Goal: Ask a question

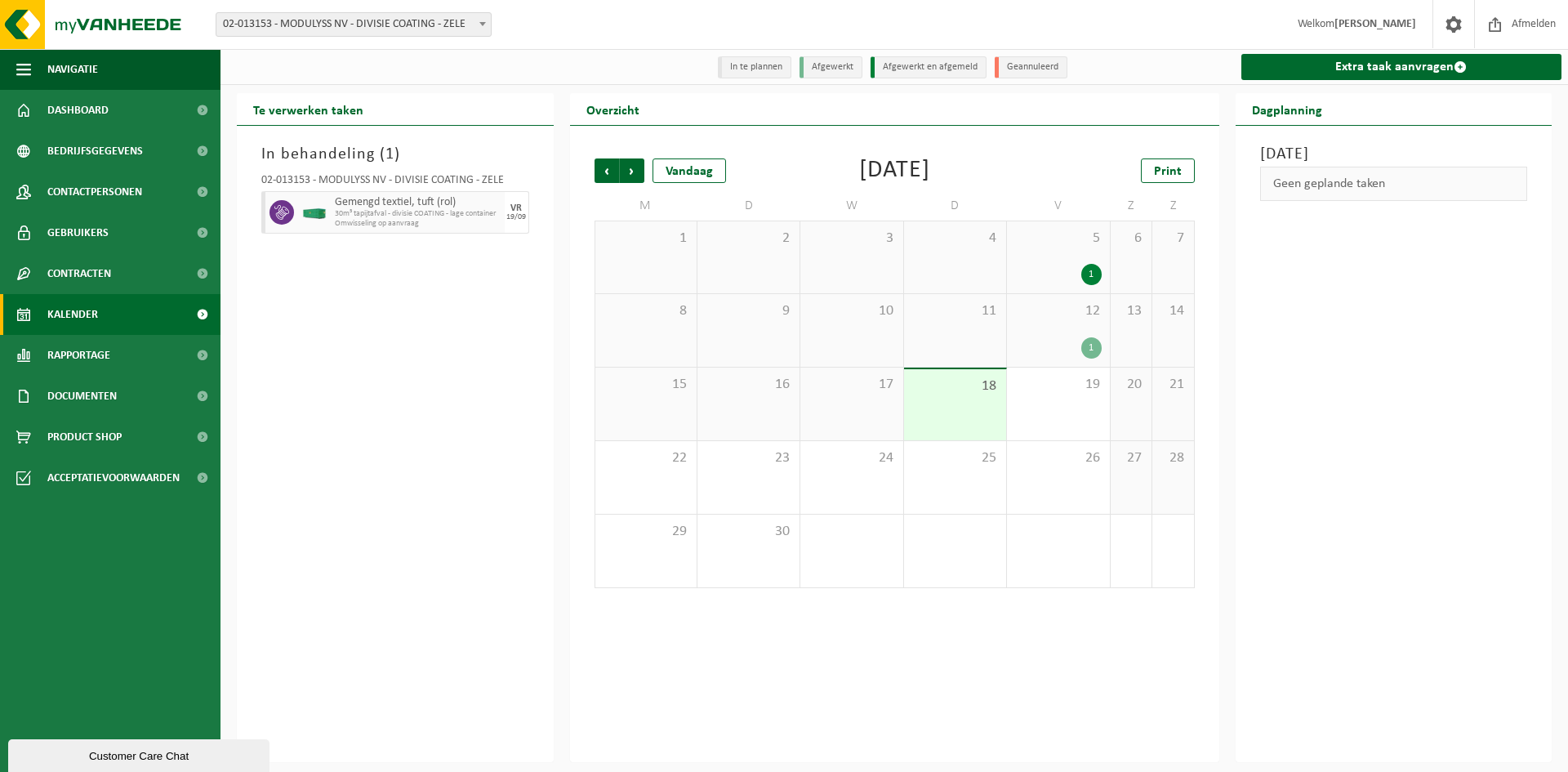
click at [146, 750] on div "Customer Care Chat" at bounding box center [139, 757] width 237 height 13
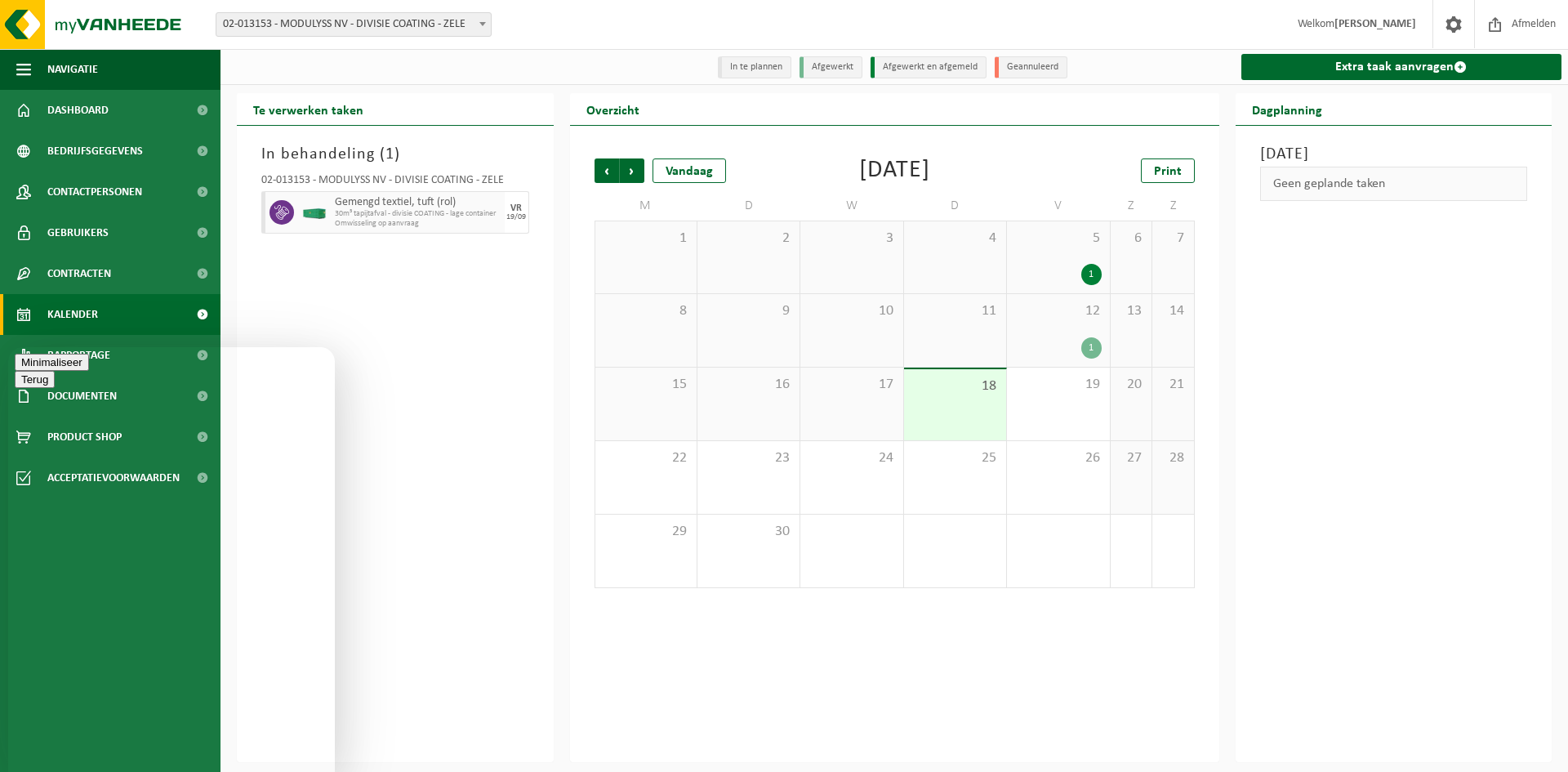
paste textarea "[PERSON_NAME]"
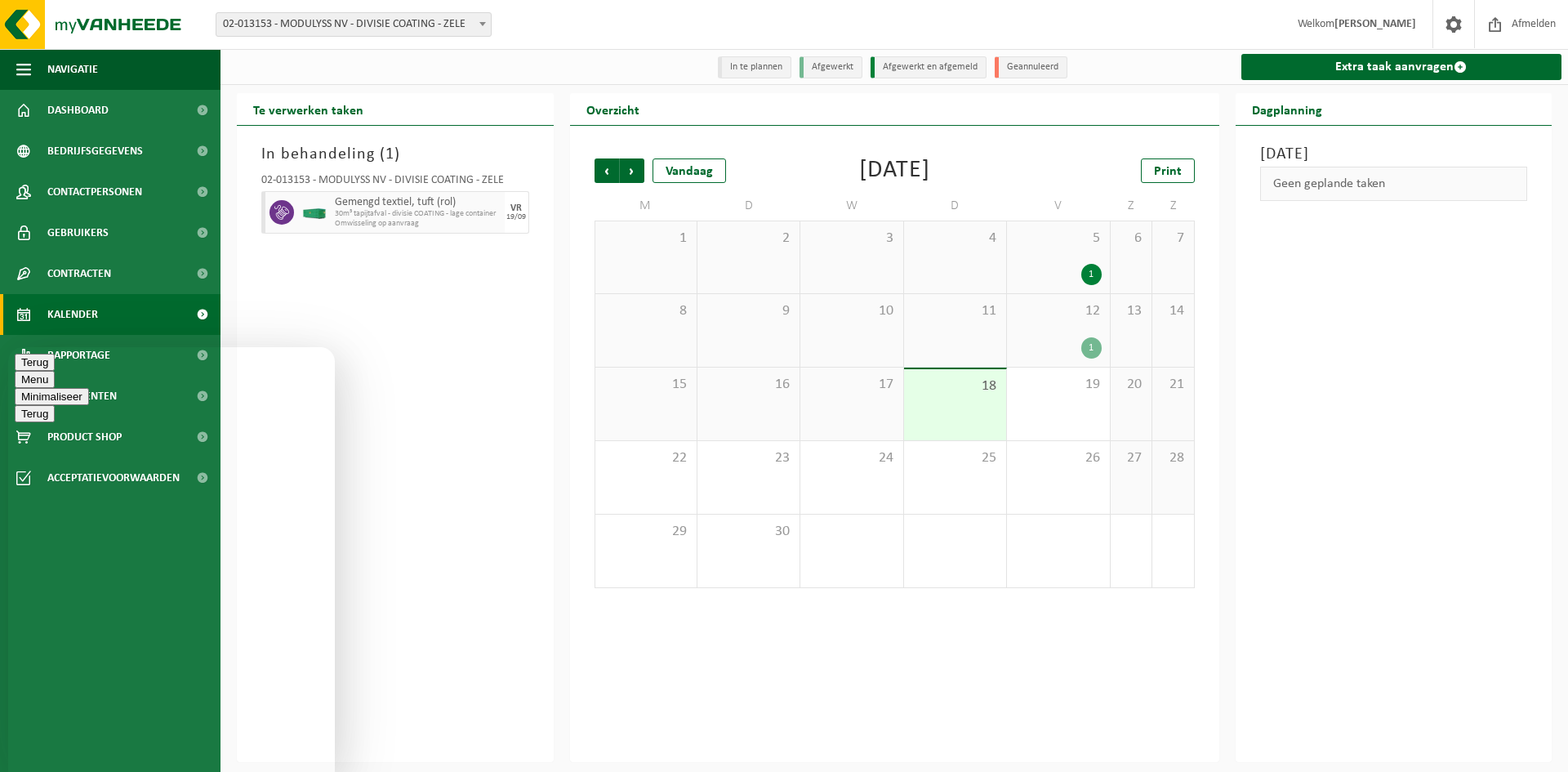
scroll to position [11, 0]
paste textarea "I"
type textarea "Goedemiddag, ik zou dezelfde sites als mijn collega moeten zien namelijk: Ik zi…"
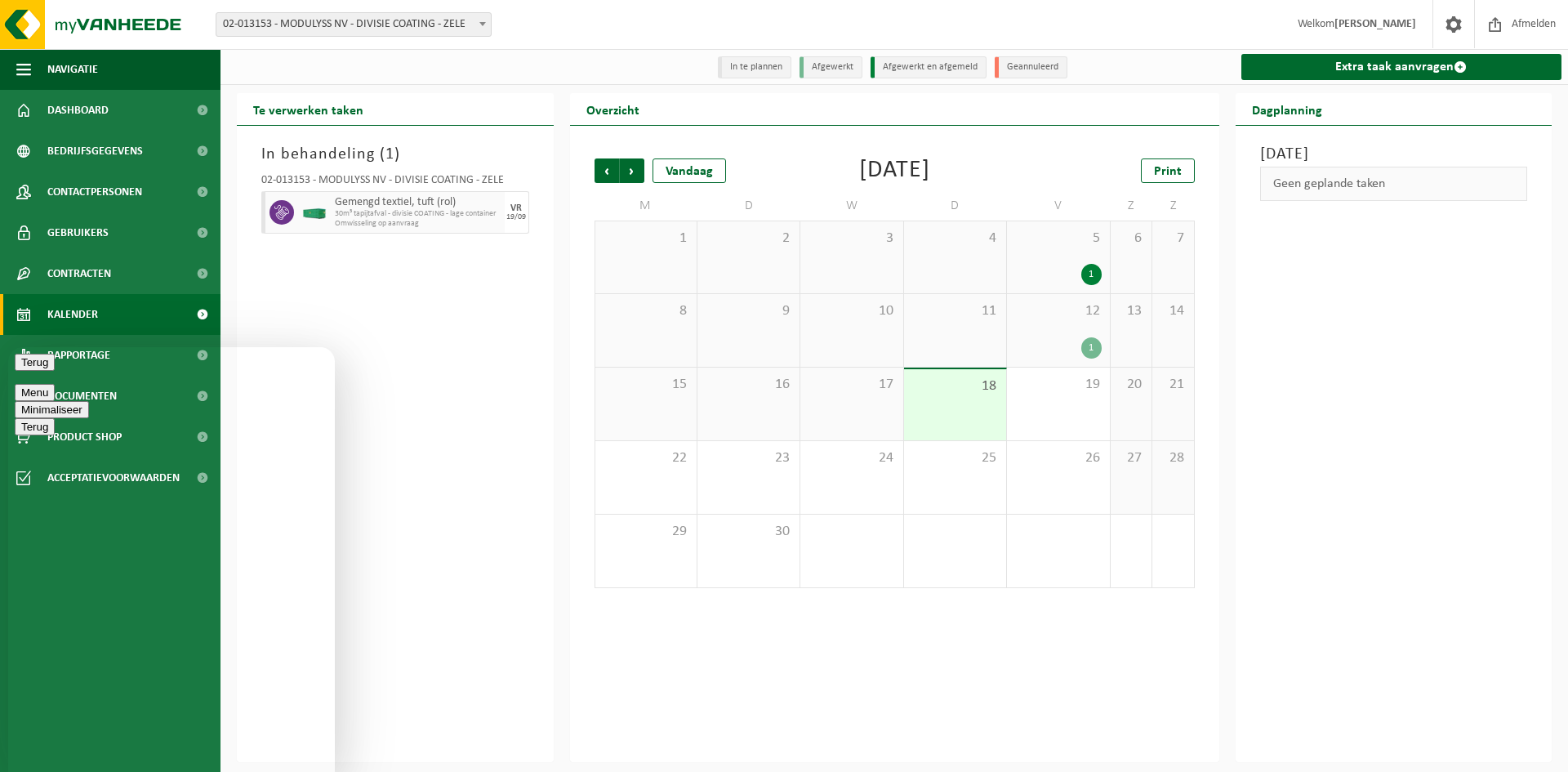
type textarea "Kunnen jullie mij helpen hiermee?"
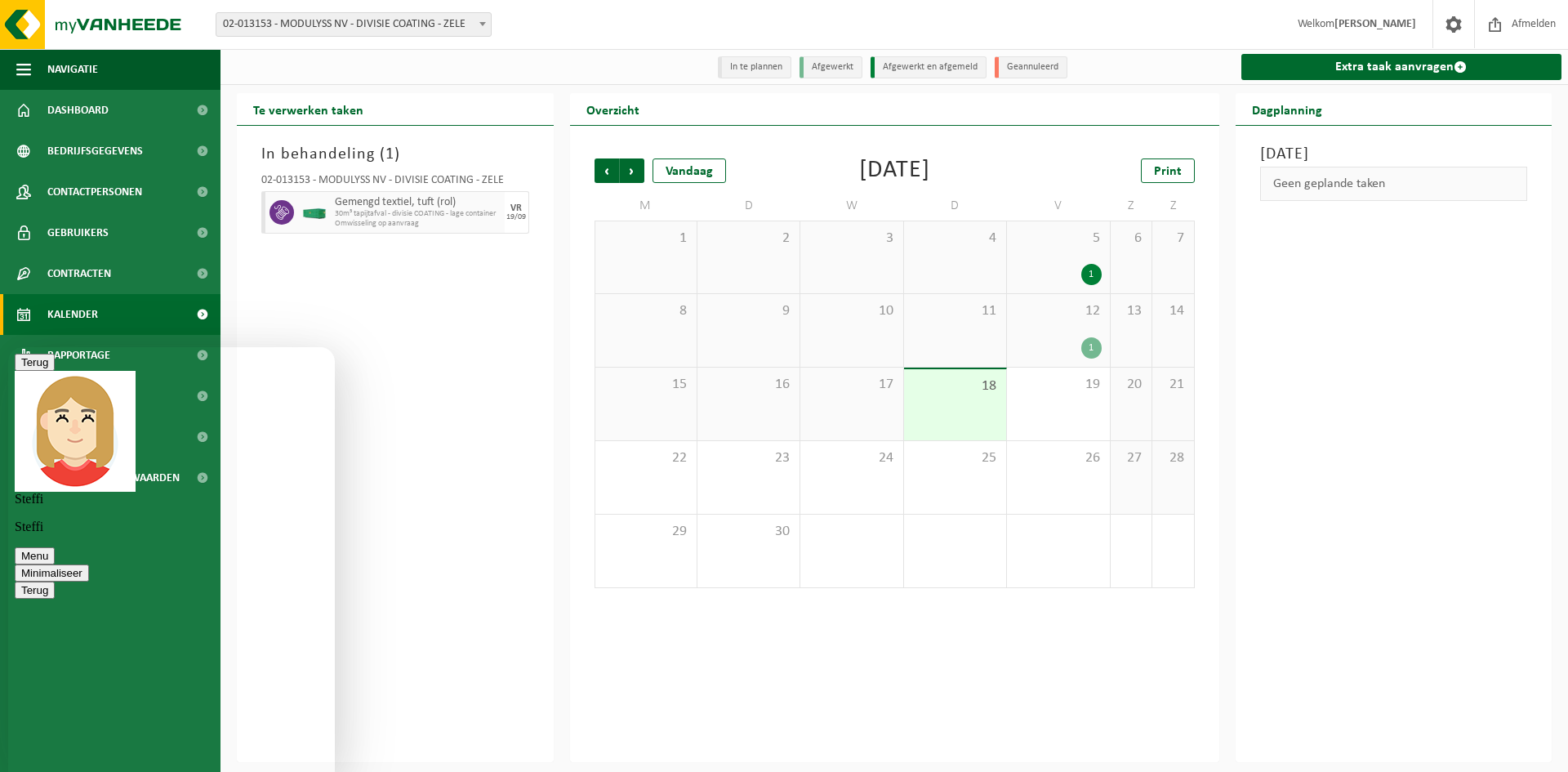
scroll to position [259, 0]
type textarea "maar zal ik nu alle afdelingen van [PERSON_NAME] kunnen zien?"
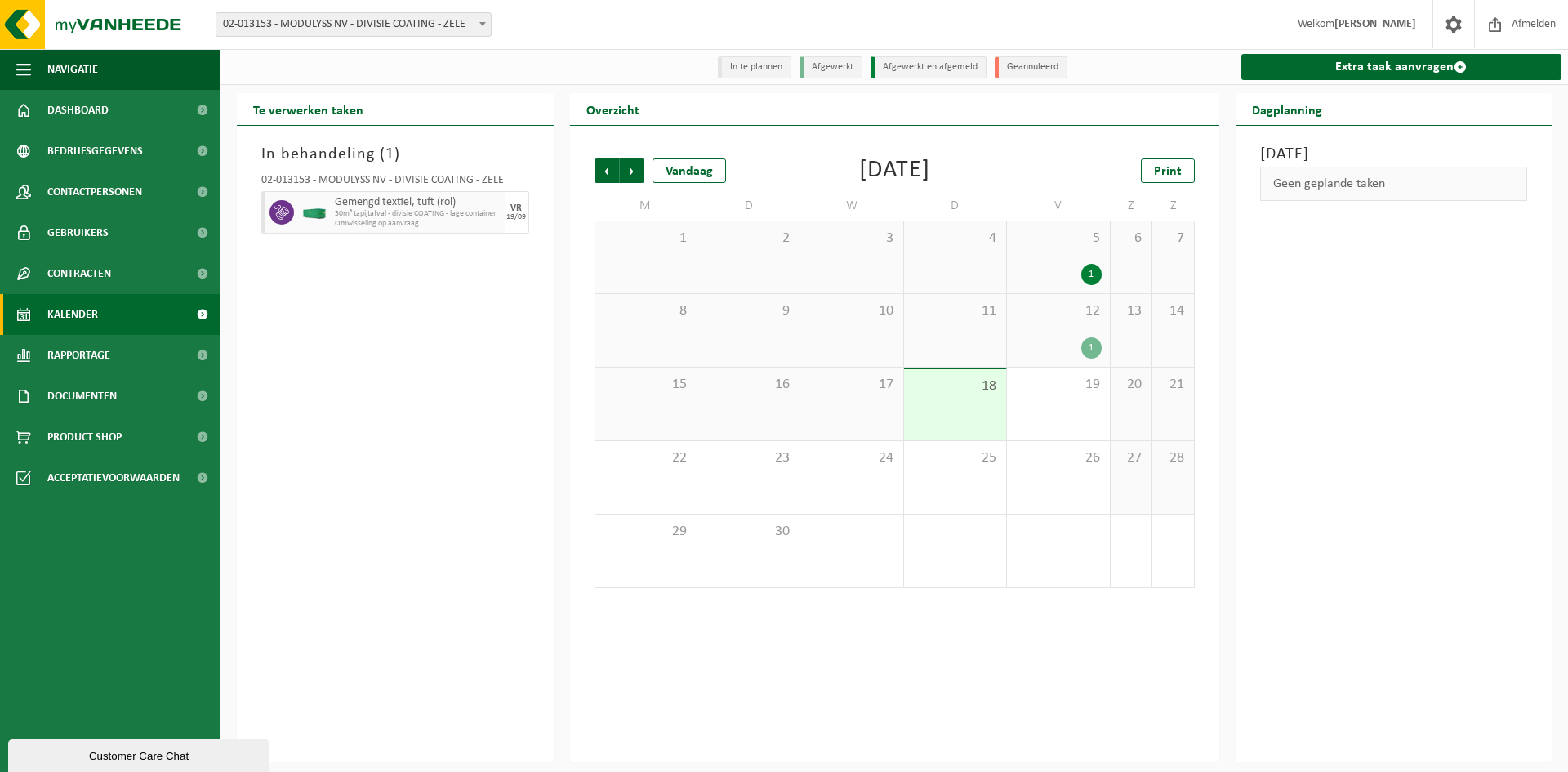
click at [156, 750] on div "Customer Care Chat" at bounding box center [139, 757] width 237 height 13
click at [478, 672] on div "In behandeling ( 1 ) 02-013153 - MODULYSS NV - DIVISIE COATING - ZELE Gemengd t…" at bounding box center [395, 444] width 317 height 637
